Goal: Check status

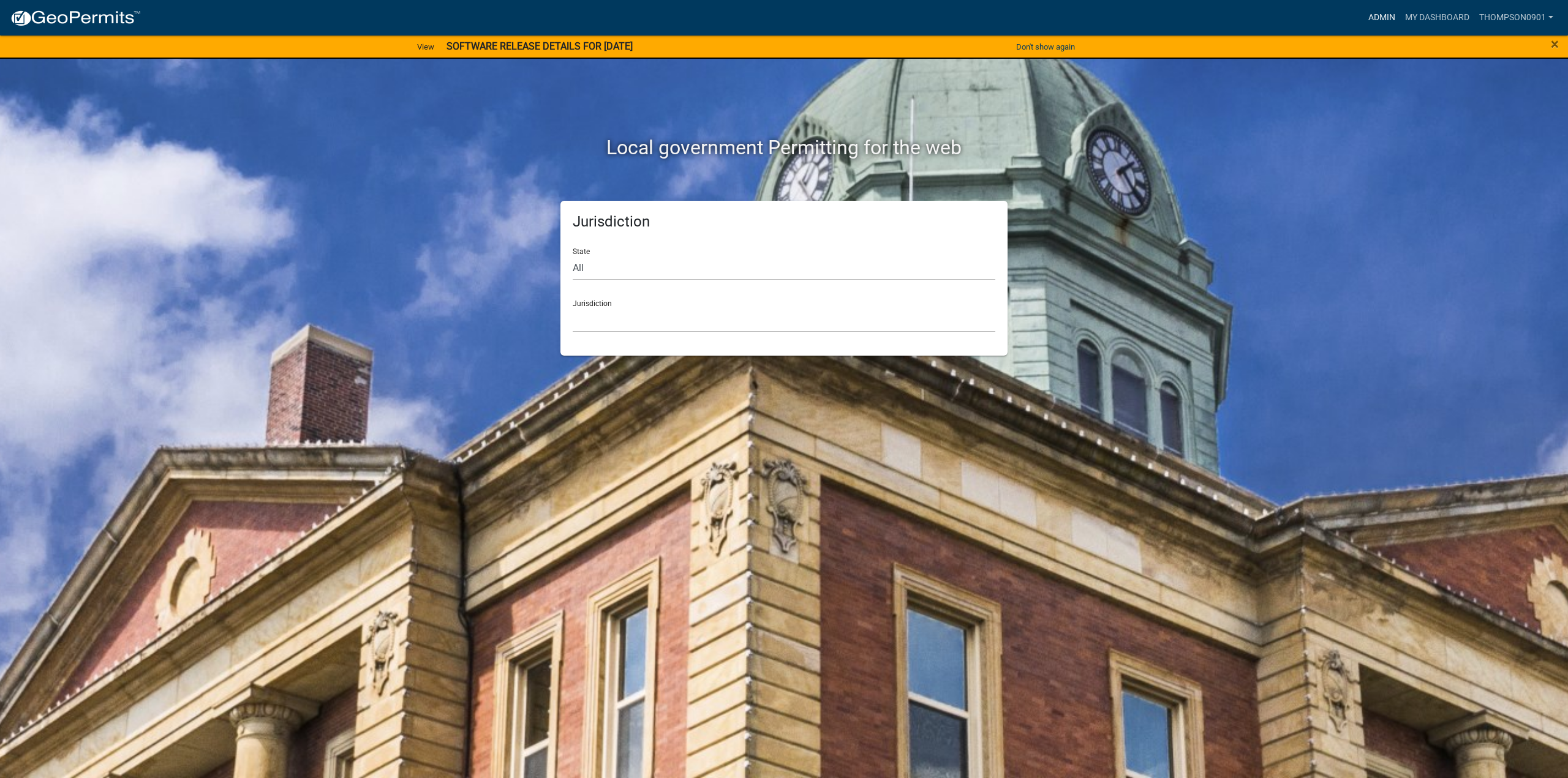
click at [1388, 17] on link "Admin" at bounding box center [1381, 18] width 37 height 24
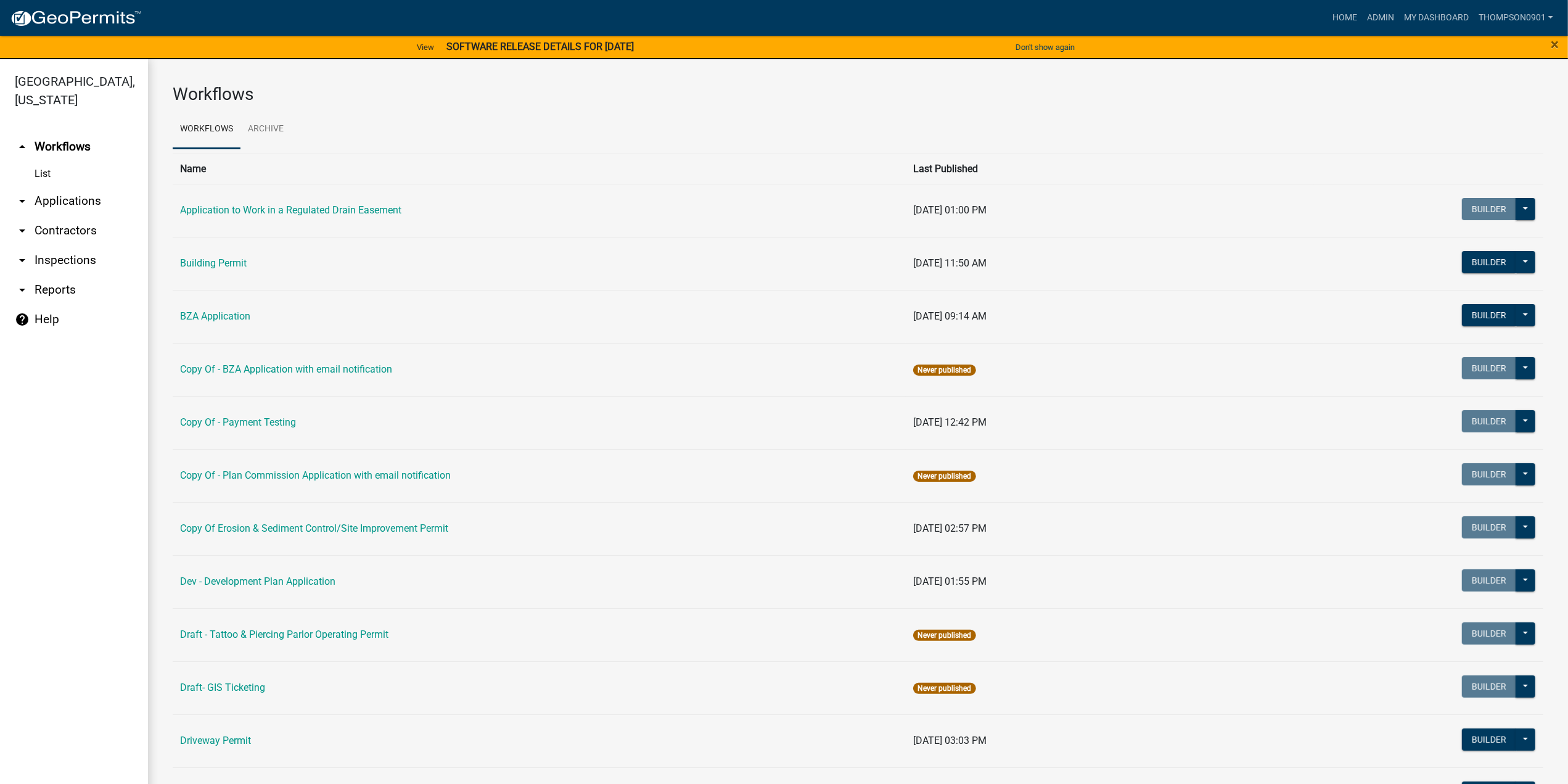
click at [84, 186] on link "arrow_drop_down Applications" at bounding box center [74, 201] width 148 height 29
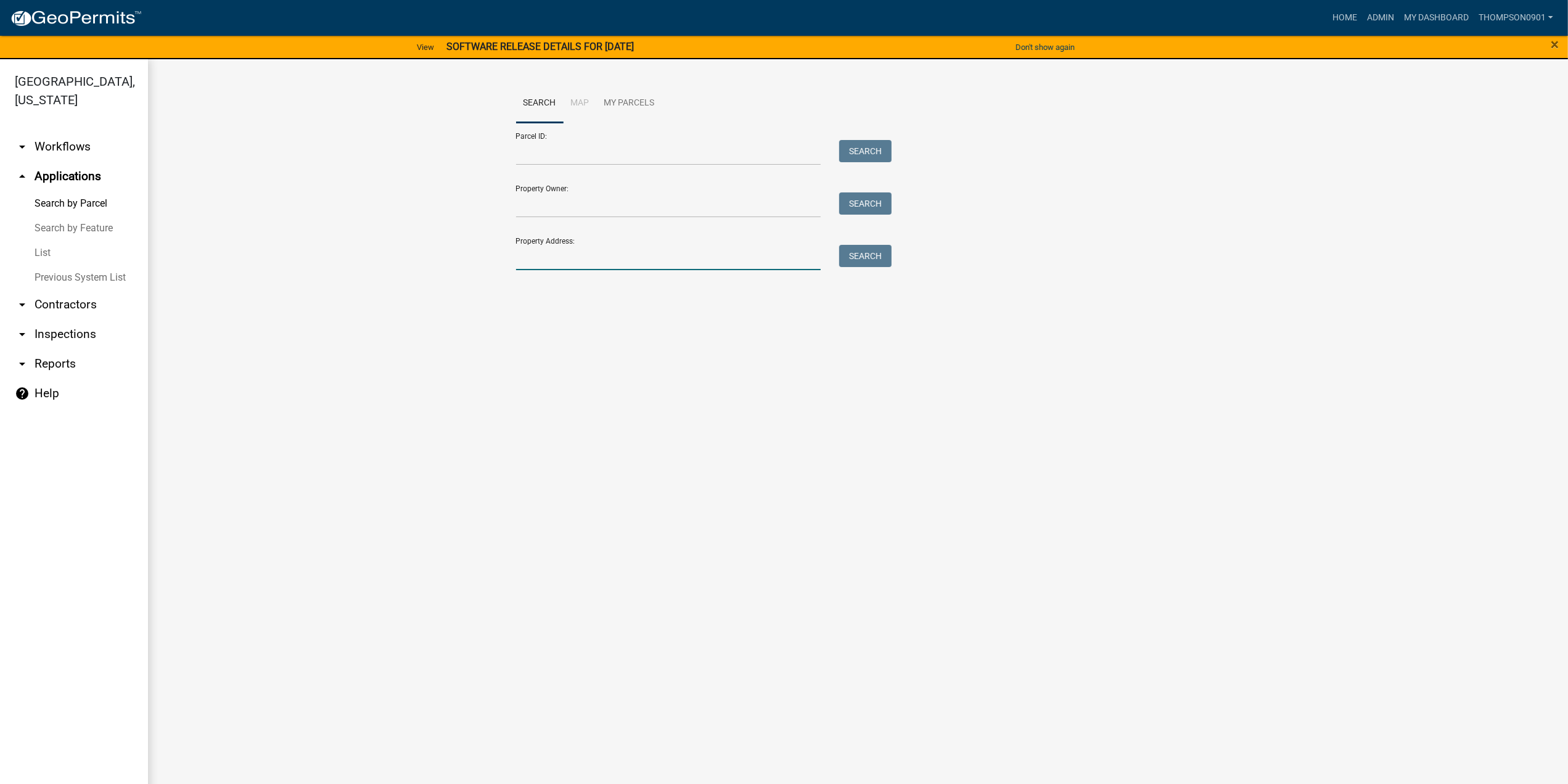
click at [612, 258] on input "Property Address:" at bounding box center [668, 258] width 305 height 25
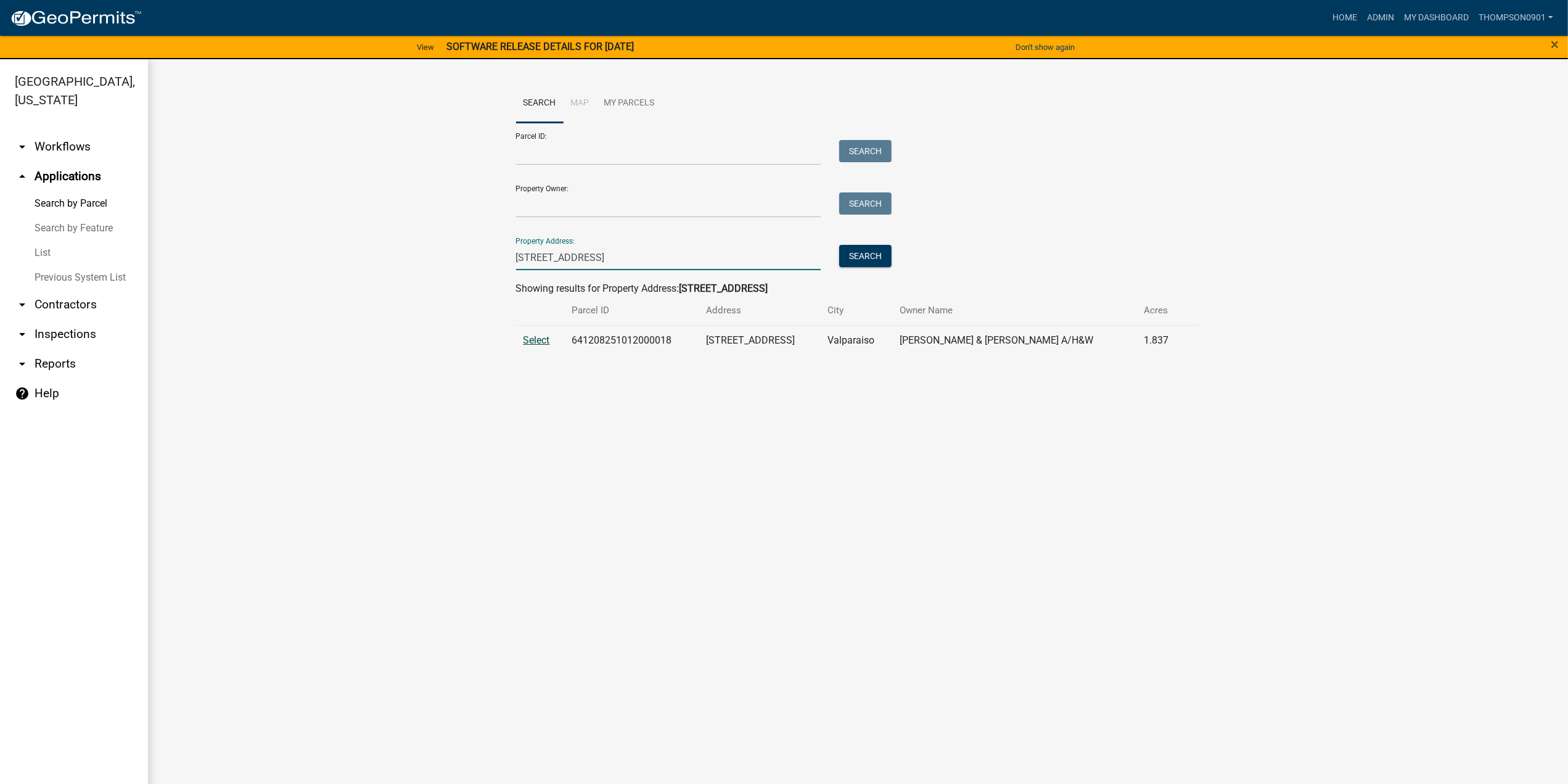
type input "[STREET_ADDRESS]"
click at [543, 336] on span "Select" at bounding box center [537, 340] width 26 height 11
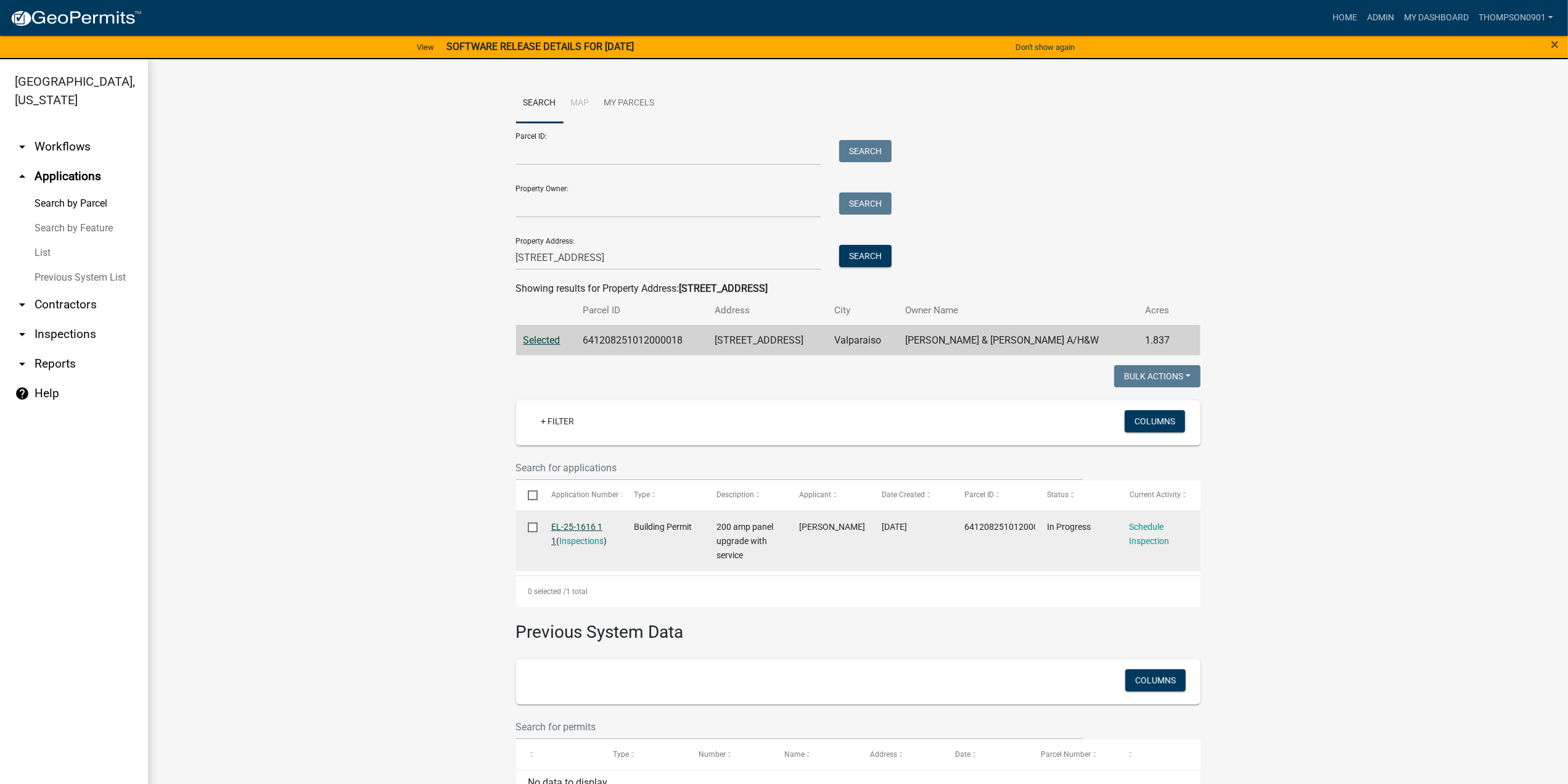
click at [567, 529] on link "EL-25-1616 1 1" at bounding box center [577, 533] width 51 height 24
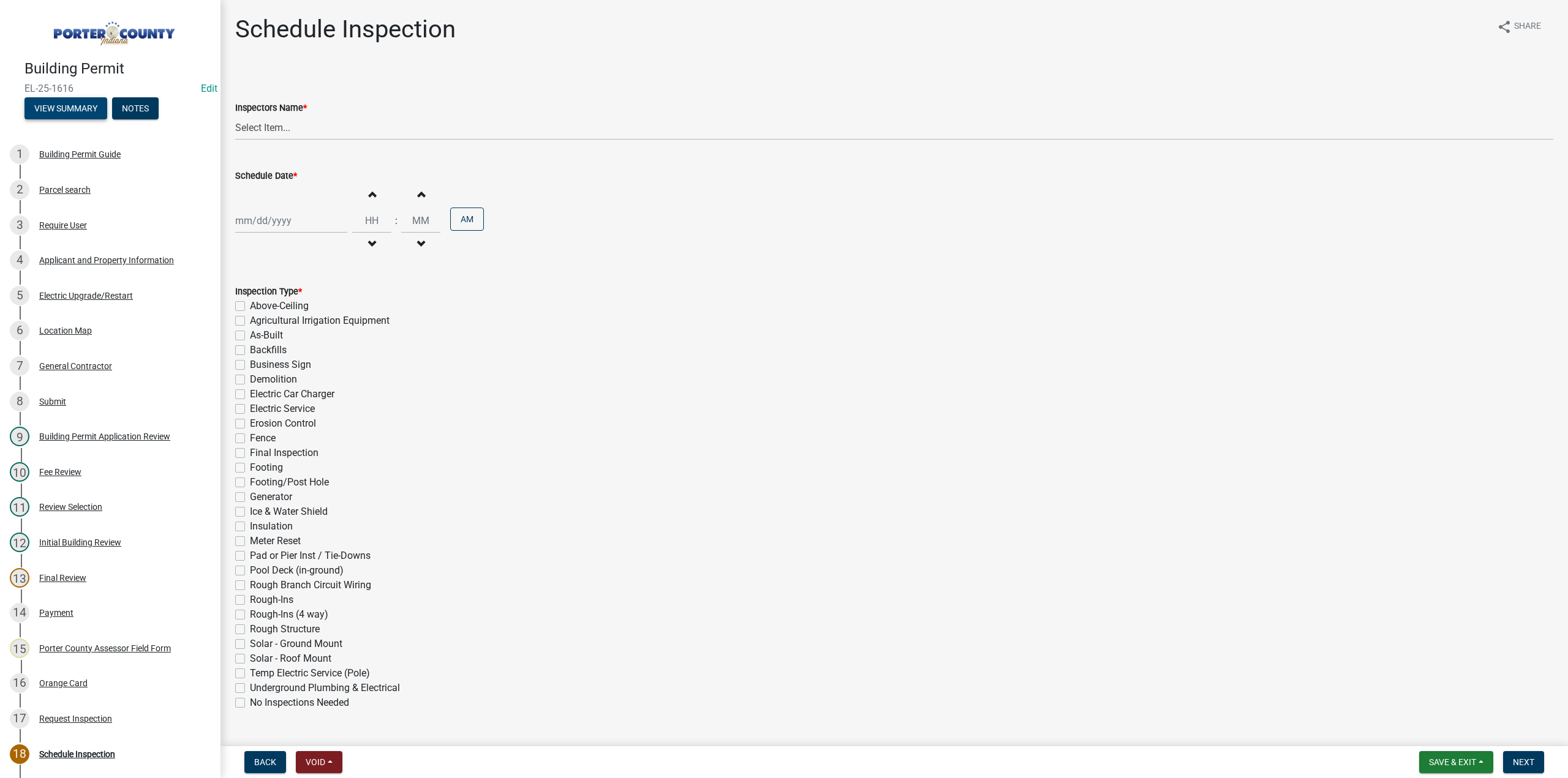
click at [81, 99] on button "View Summary" at bounding box center [66, 108] width 83 height 22
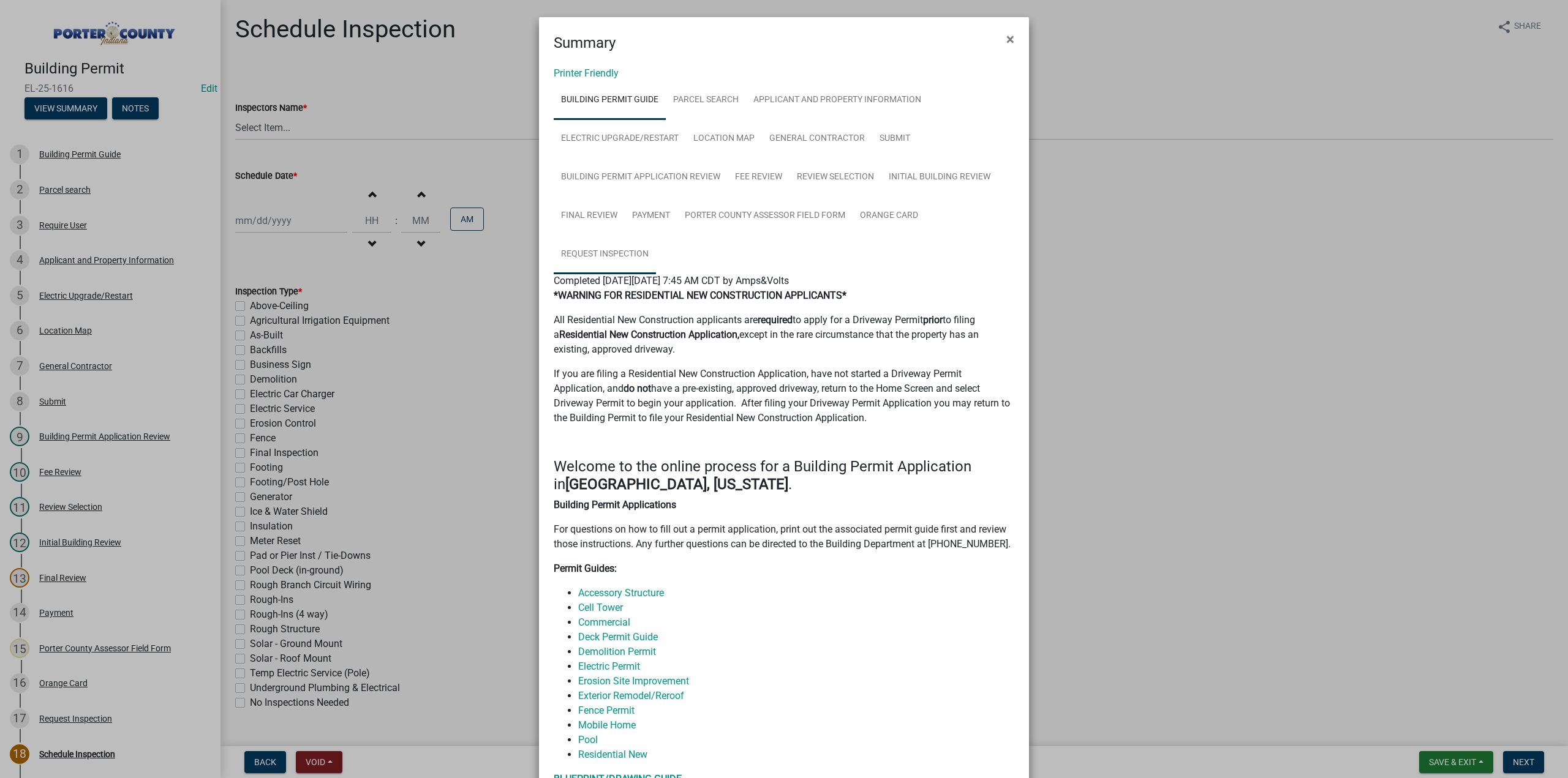
click at [597, 253] on link "Request Inspection" at bounding box center [605, 255] width 102 height 39
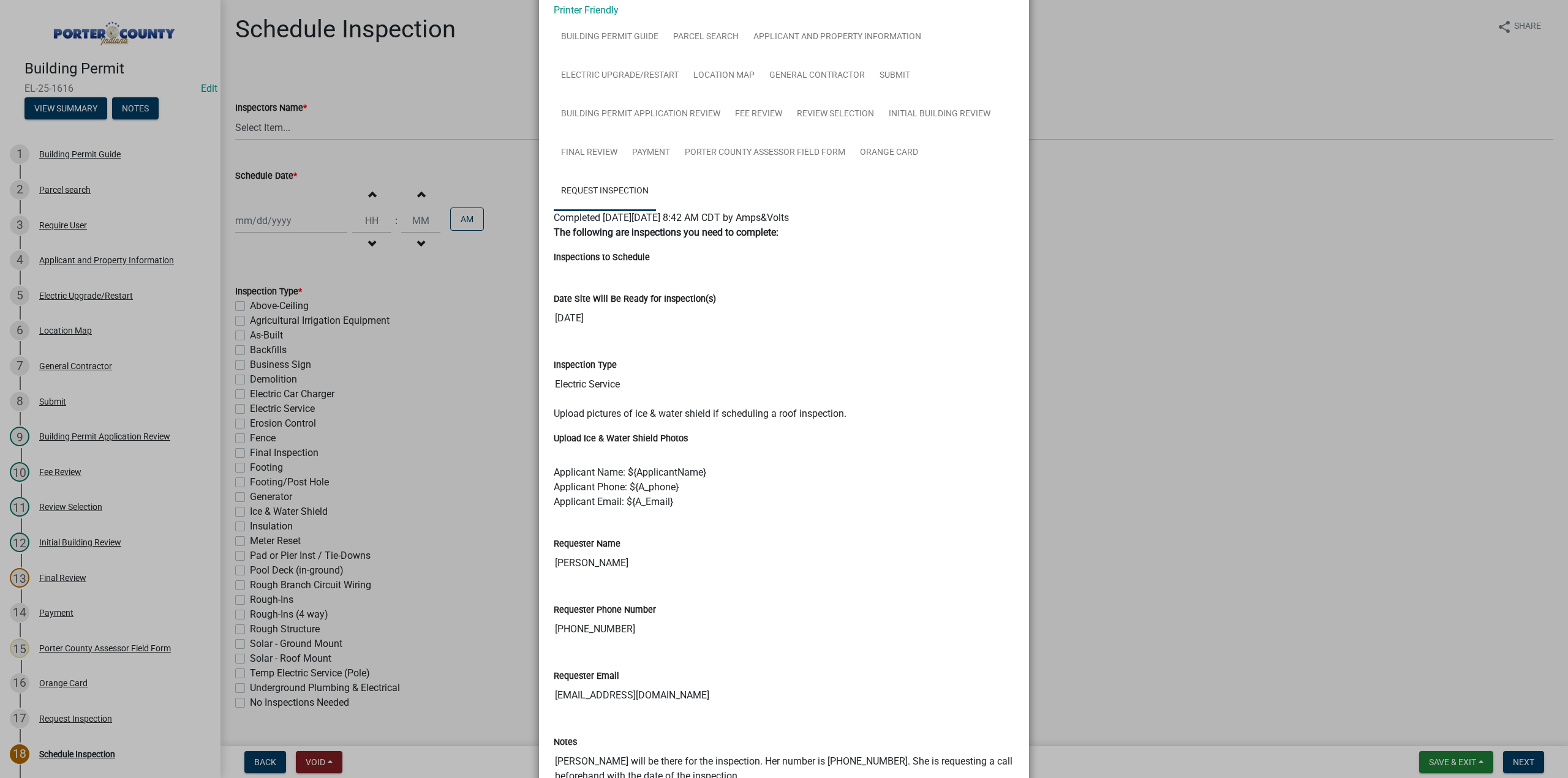
scroll to position [247, 0]
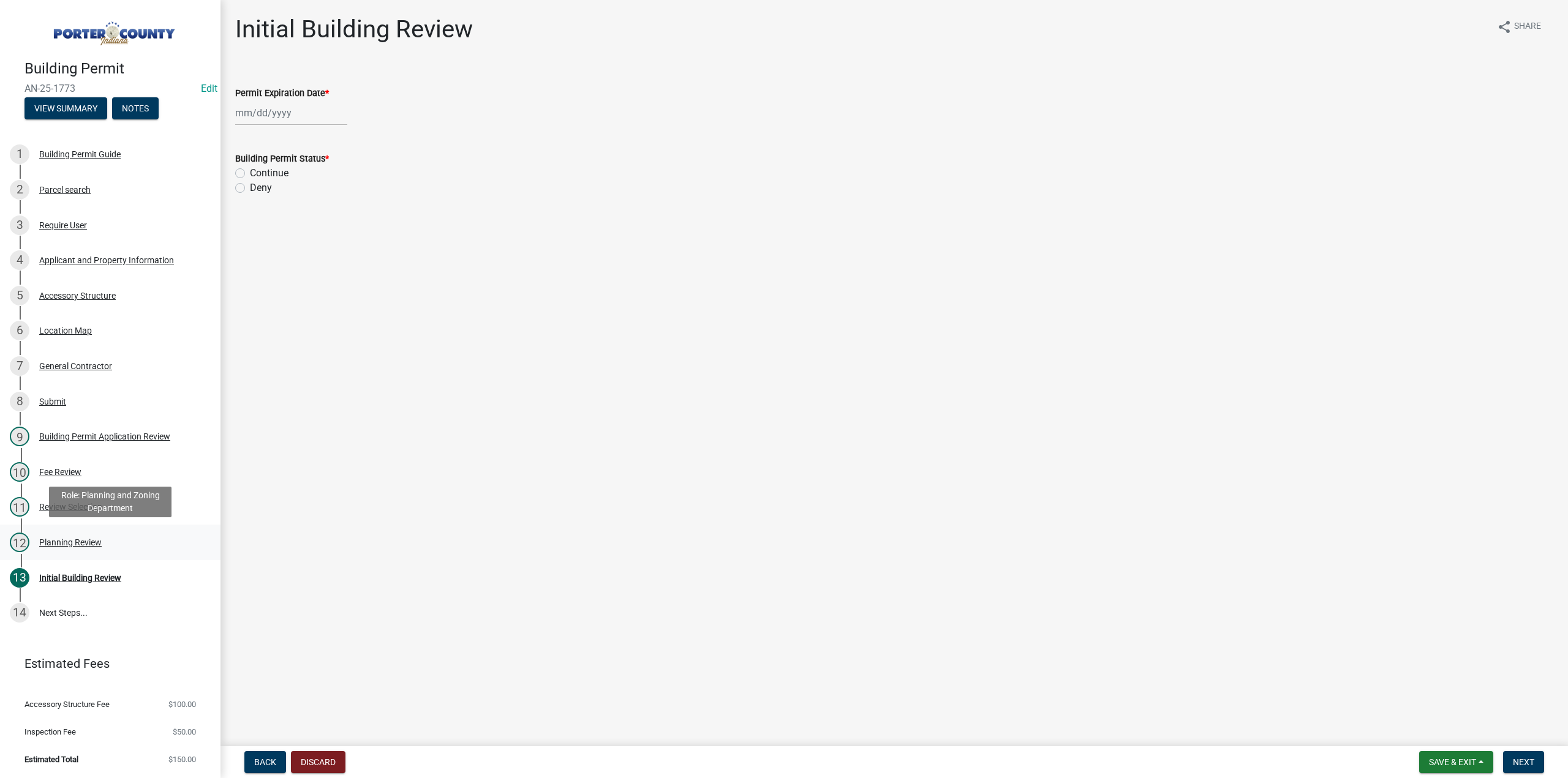
click at [82, 542] on div "Planning Review" at bounding box center [70, 542] width 62 height 9
